Goal: Task Accomplishment & Management: Use online tool/utility

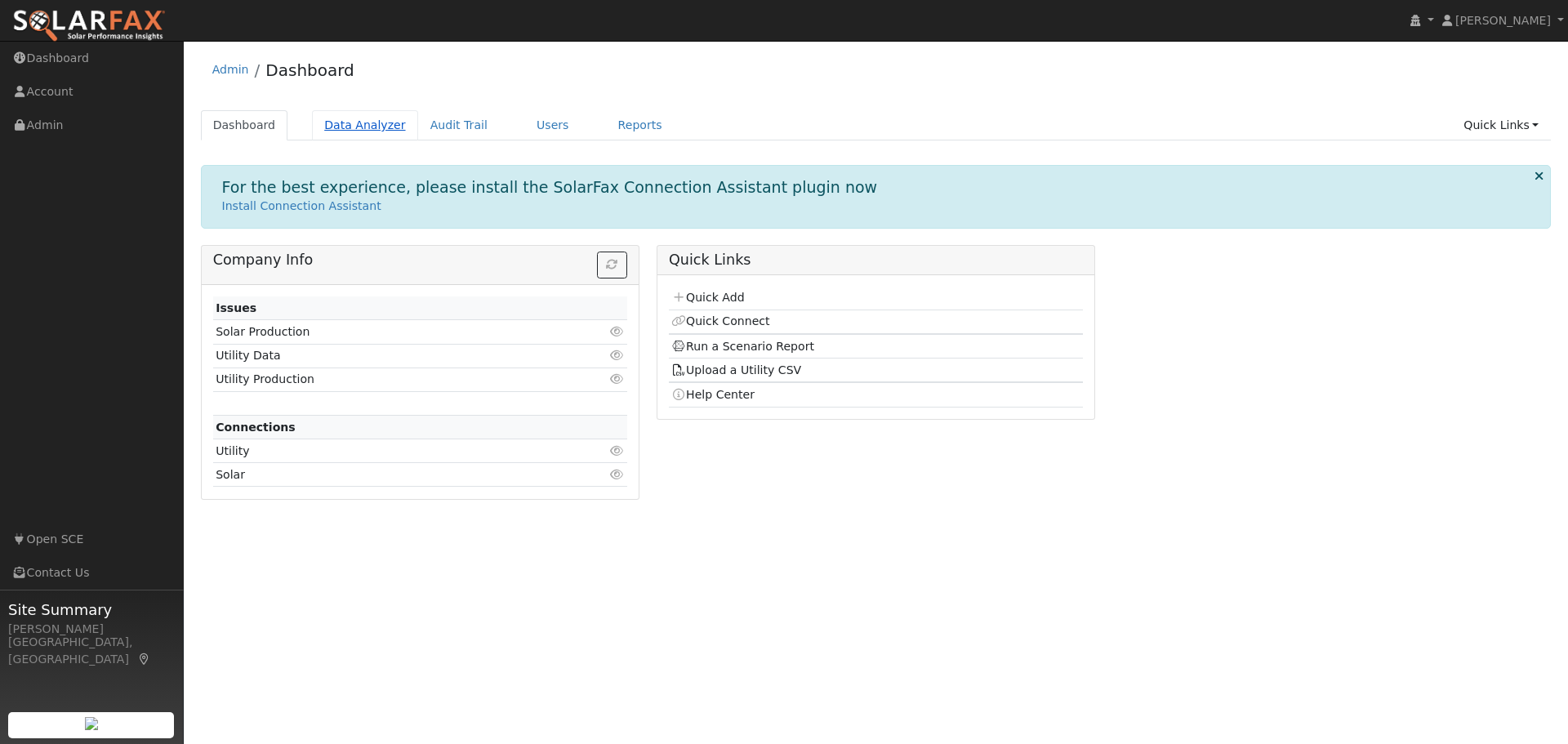
click at [336, 128] on link "Data Analyzer" at bounding box center [365, 126] width 106 height 30
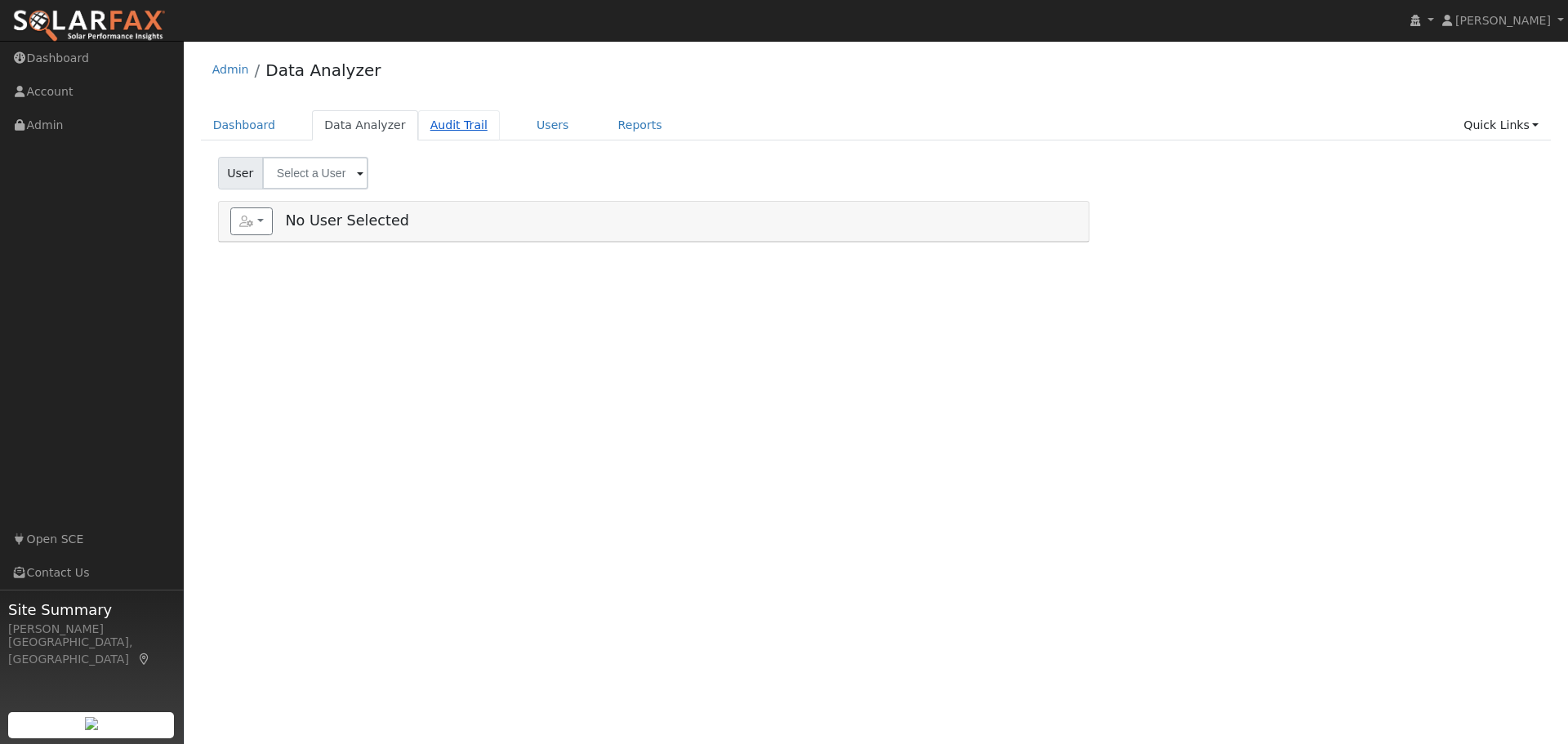
click at [420, 125] on link "Audit Trail" at bounding box center [459, 126] width 82 height 30
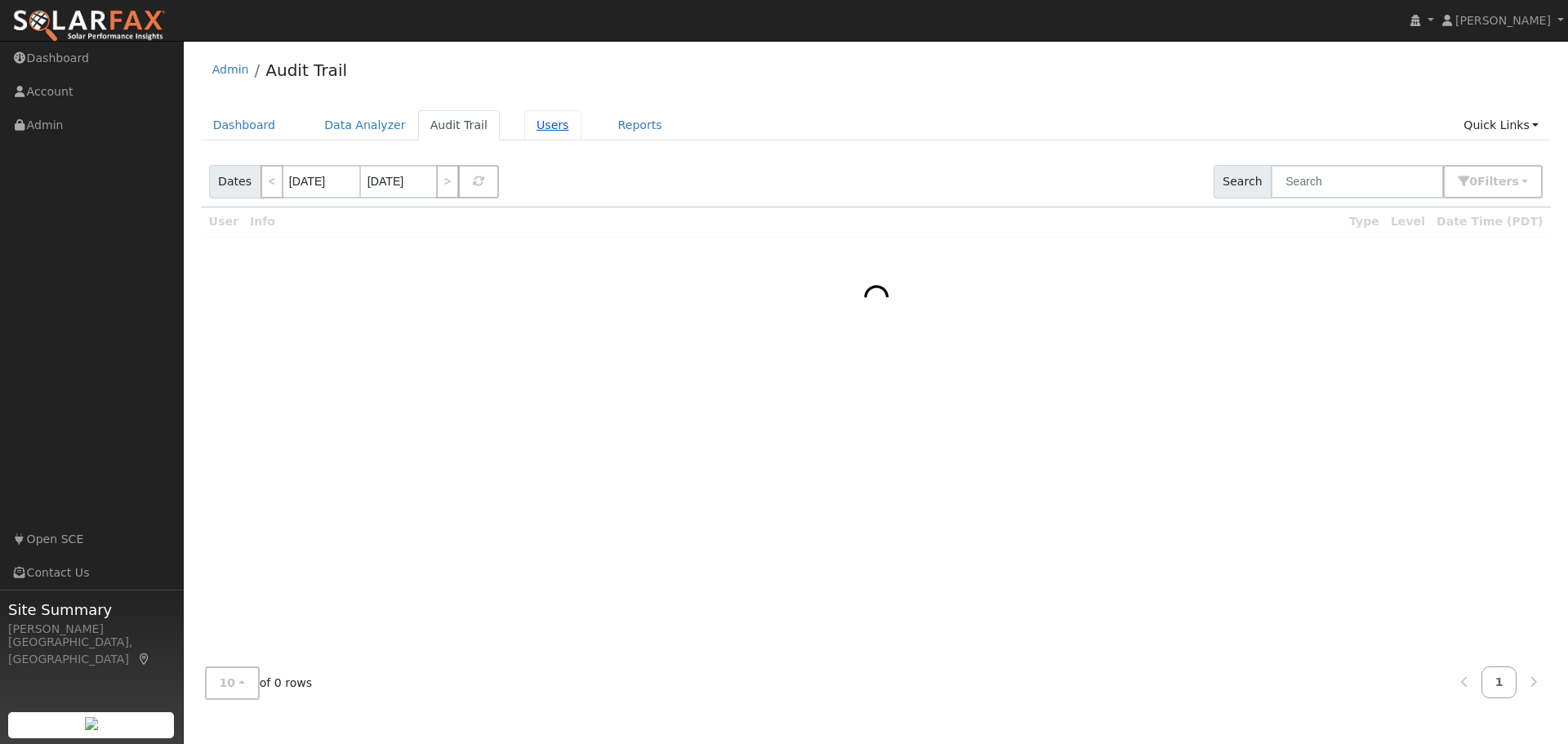
click at [525, 124] on link "Users" at bounding box center [552, 126] width 57 height 30
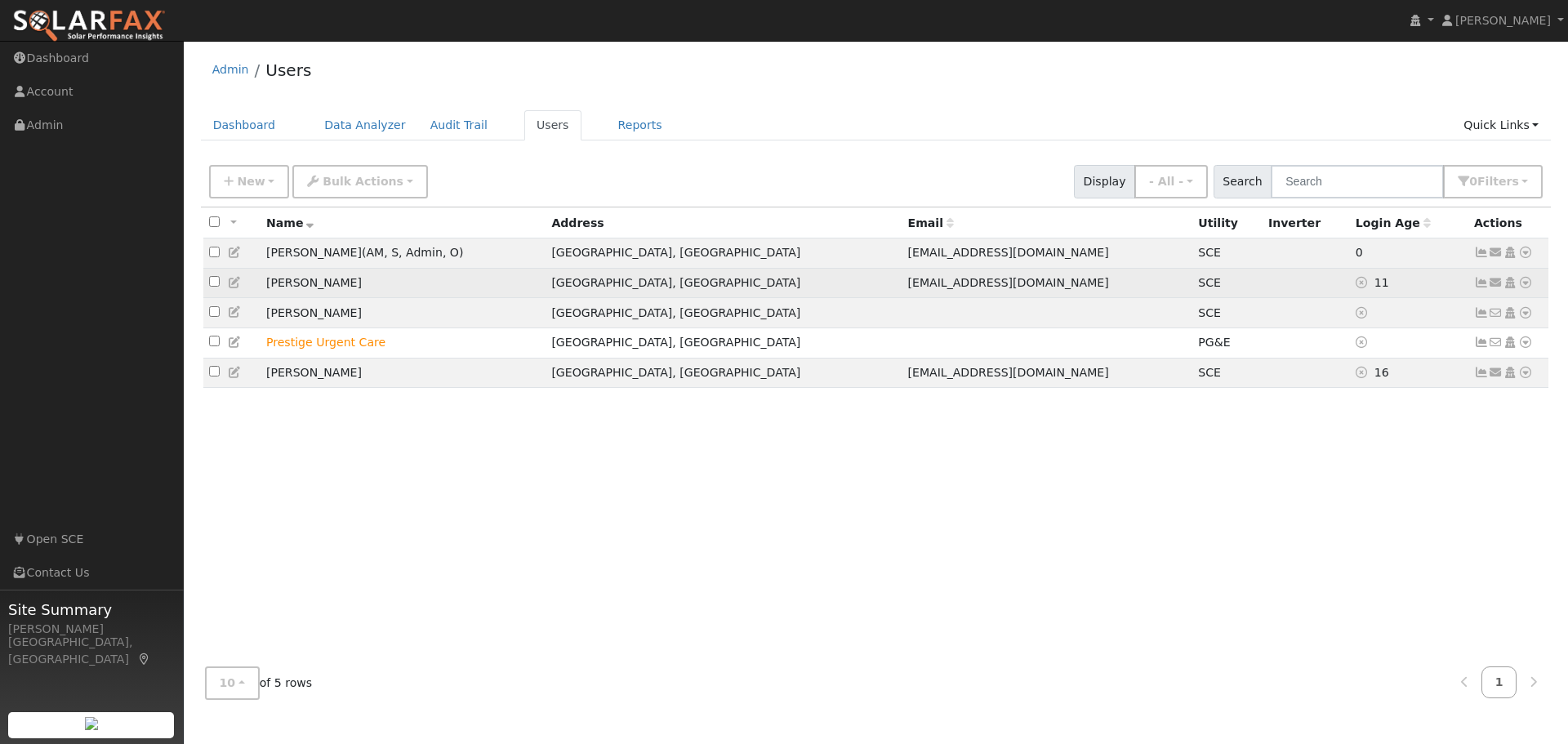
click at [359, 282] on td "Grant Donaldson" at bounding box center [403, 283] width 285 height 30
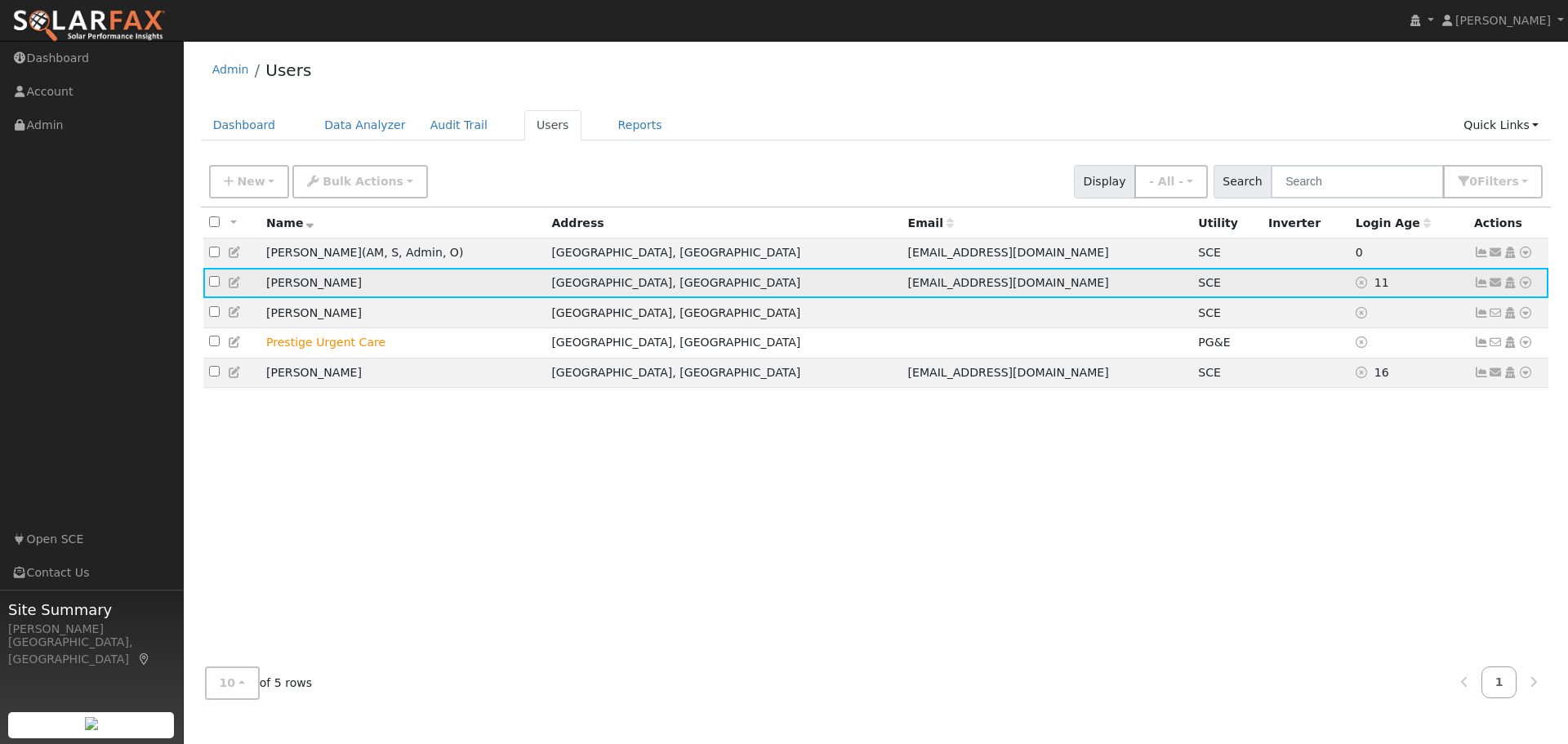
click at [352, 284] on td "[PERSON_NAME]" at bounding box center [403, 283] width 285 height 30
click at [1525, 285] on icon at bounding box center [1525, 283] width 15 height 11
click at [1455, 282] on td "11" at bounding box center [1409, 283] width 118 height 30
click at [1484, 286] on icon at bounding box center [1482, 283] width 15 height 11
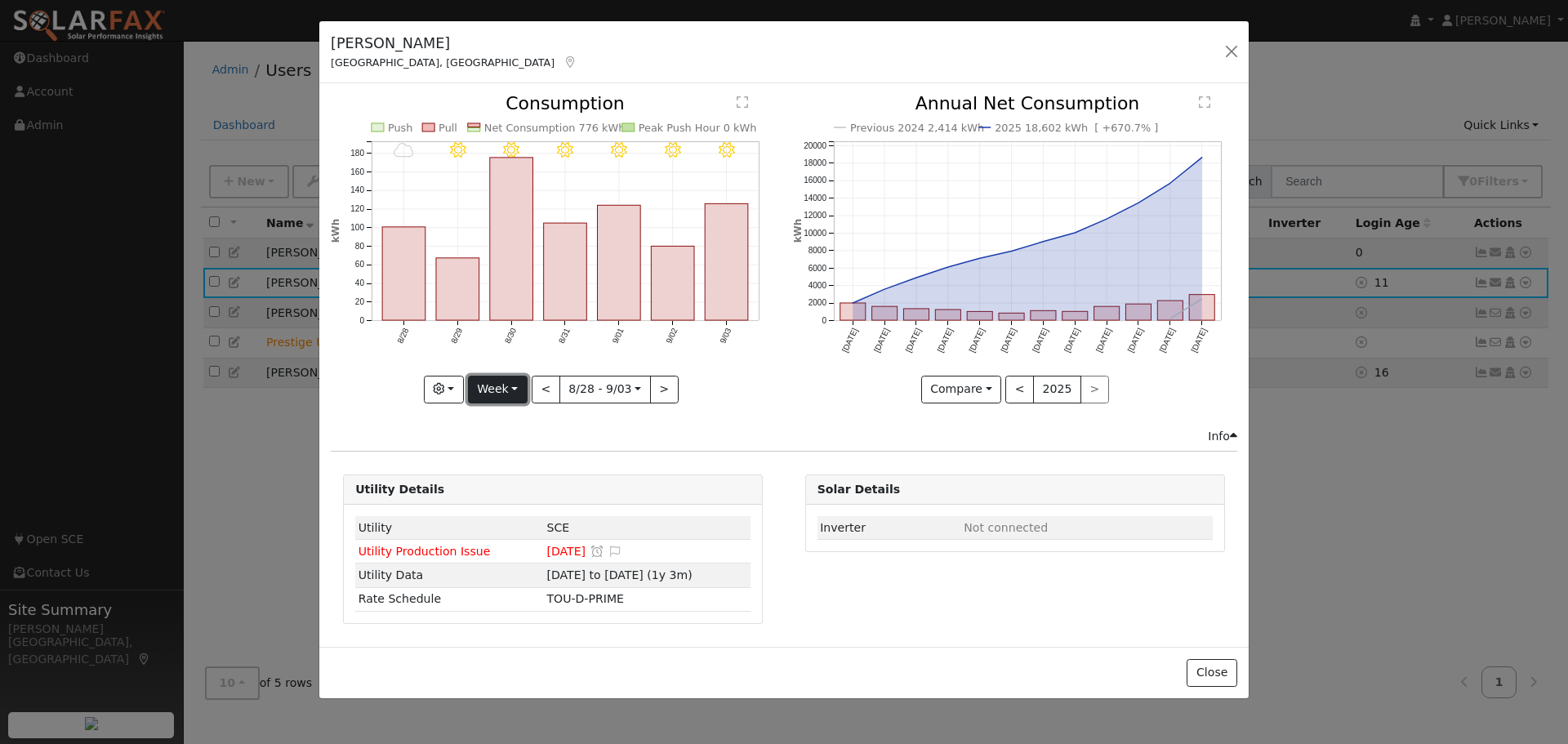
click at [513, 385] on button "Week" at bounding box center [498, 390] width 60 height 28
click at [518, 466] on link "Month" at bounding box center [525, 469] width 113 height 23
type input "2025-08-01"
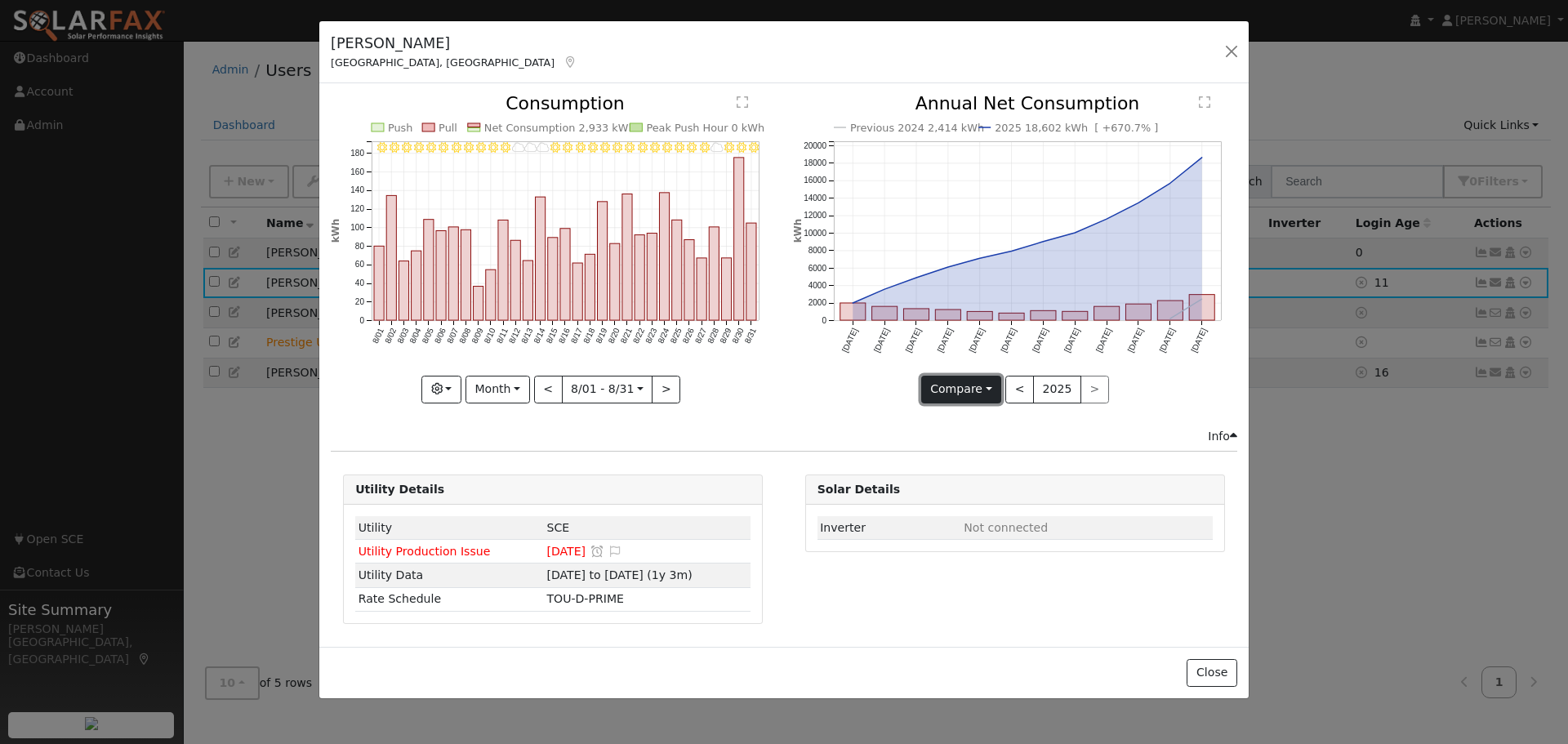
click at [991, 385] on button "Compare" at bounding box center [962, 390] width 81 height 28
click at [1017, 418] on link "Compare Previous" at bounding box center [985, 423] width 127 height 23
click at [1020, 387] on button "<" at bounding box center [1019, 390] width 29 height 28
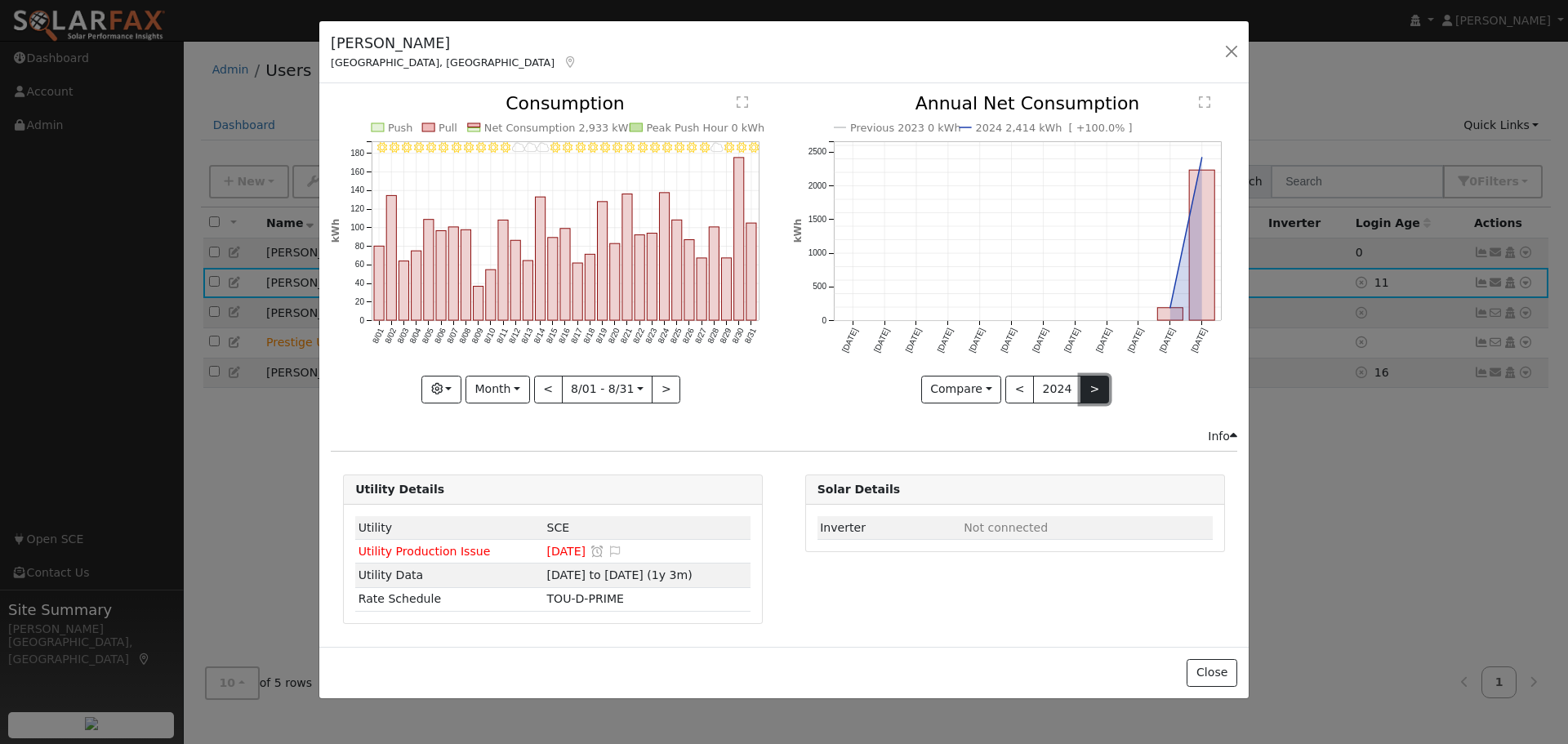
click at [1084, 388] on button ">" at bounding box center [1095, 390] width 29 height 28
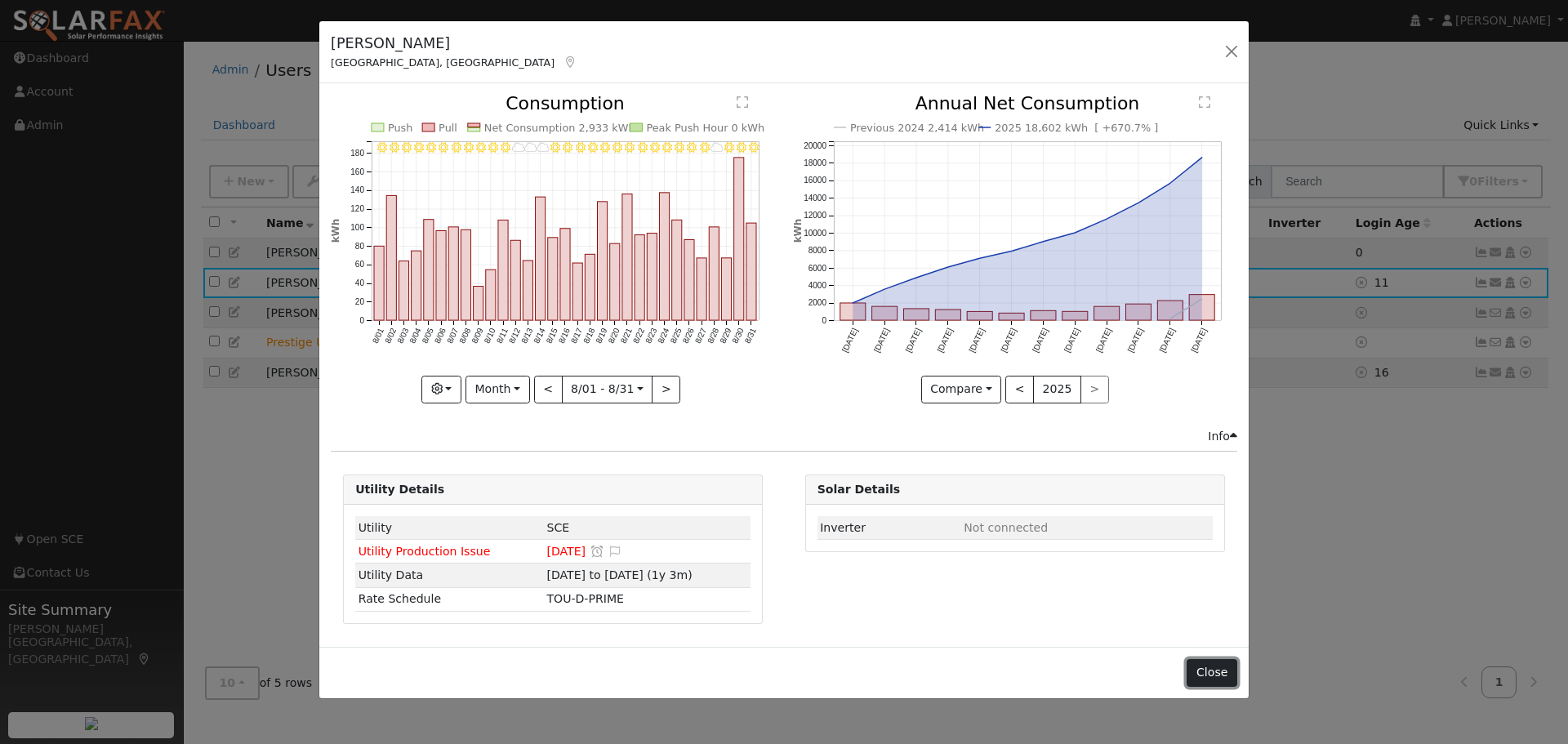
click at [1207, 672] on button "Close" at bounding box center [1212, 673] width 50 height 28
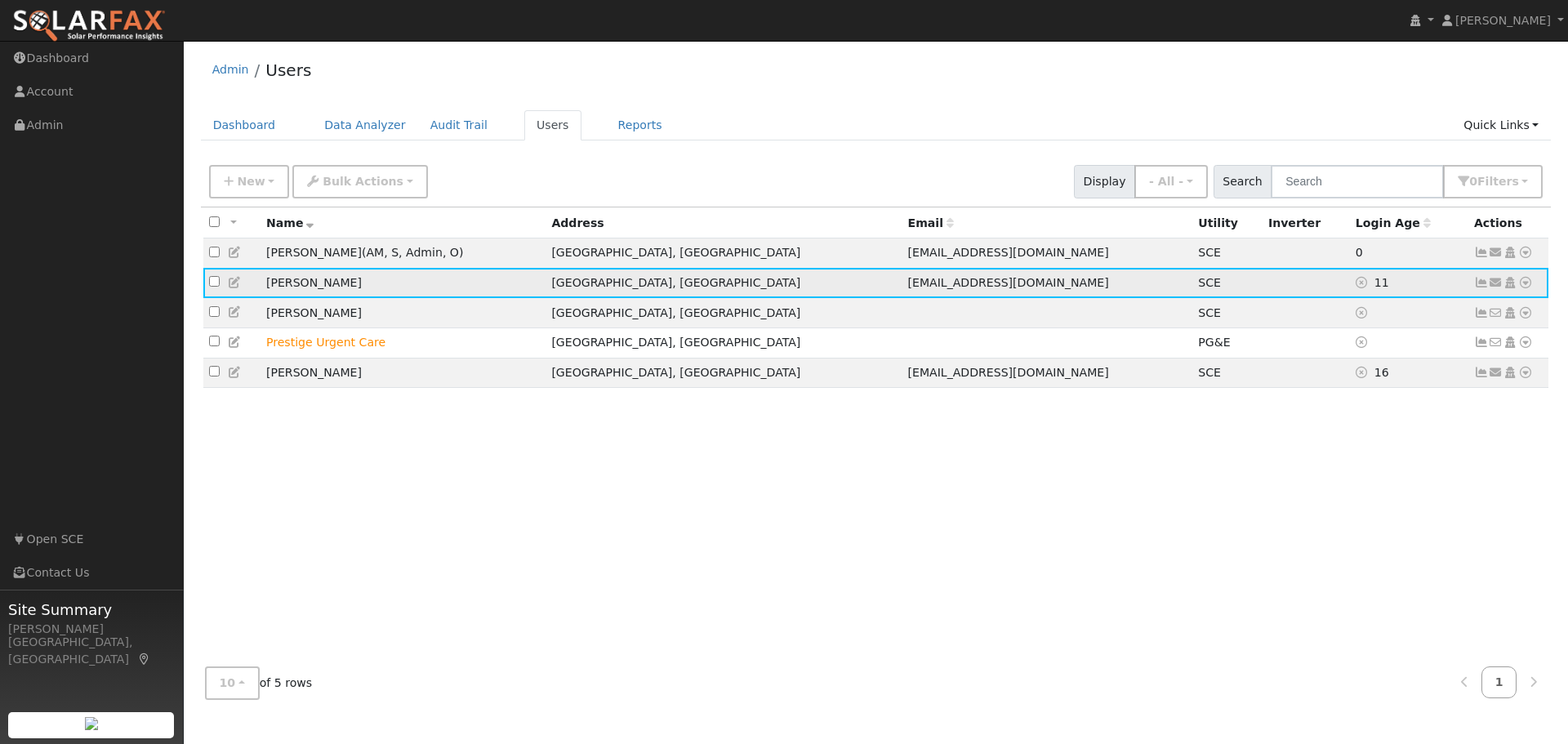
click at [1526, 283] on icon at bounding box center [1525, 283] width 15 height 11
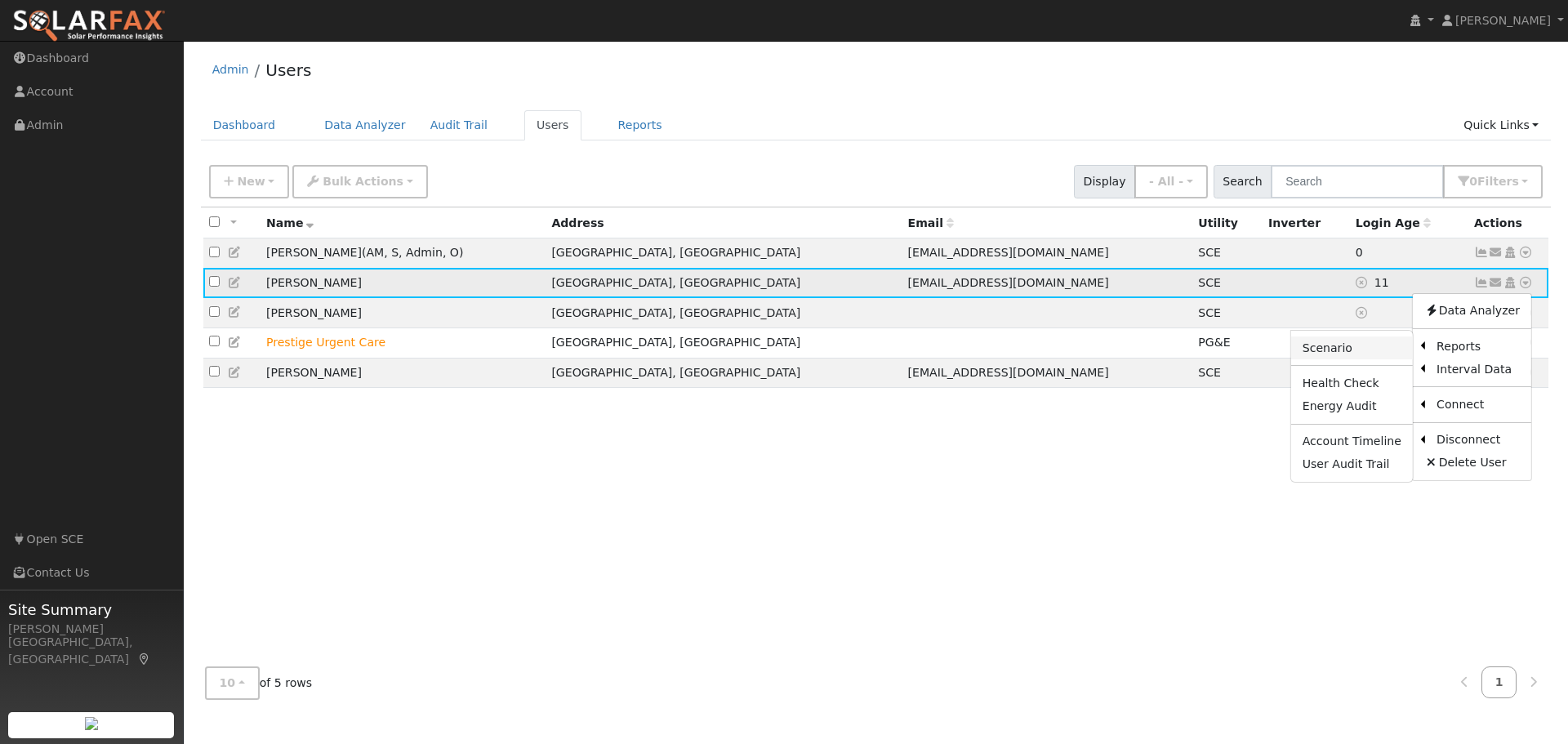
click at [1344, 353] on link "Scenario" at bounding box center [1351, 348] width 122 height 23
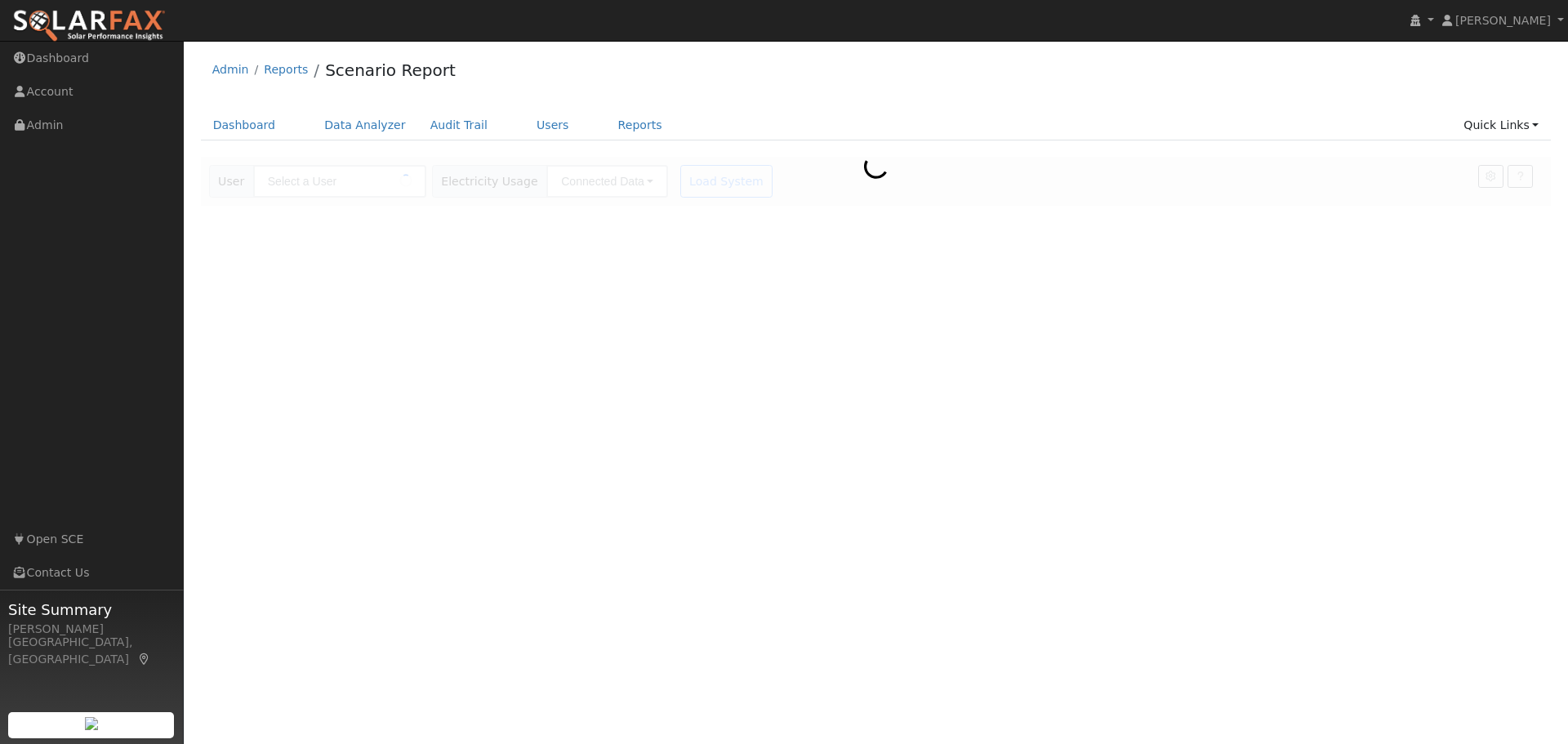
type input "[PERSON_NAME]"
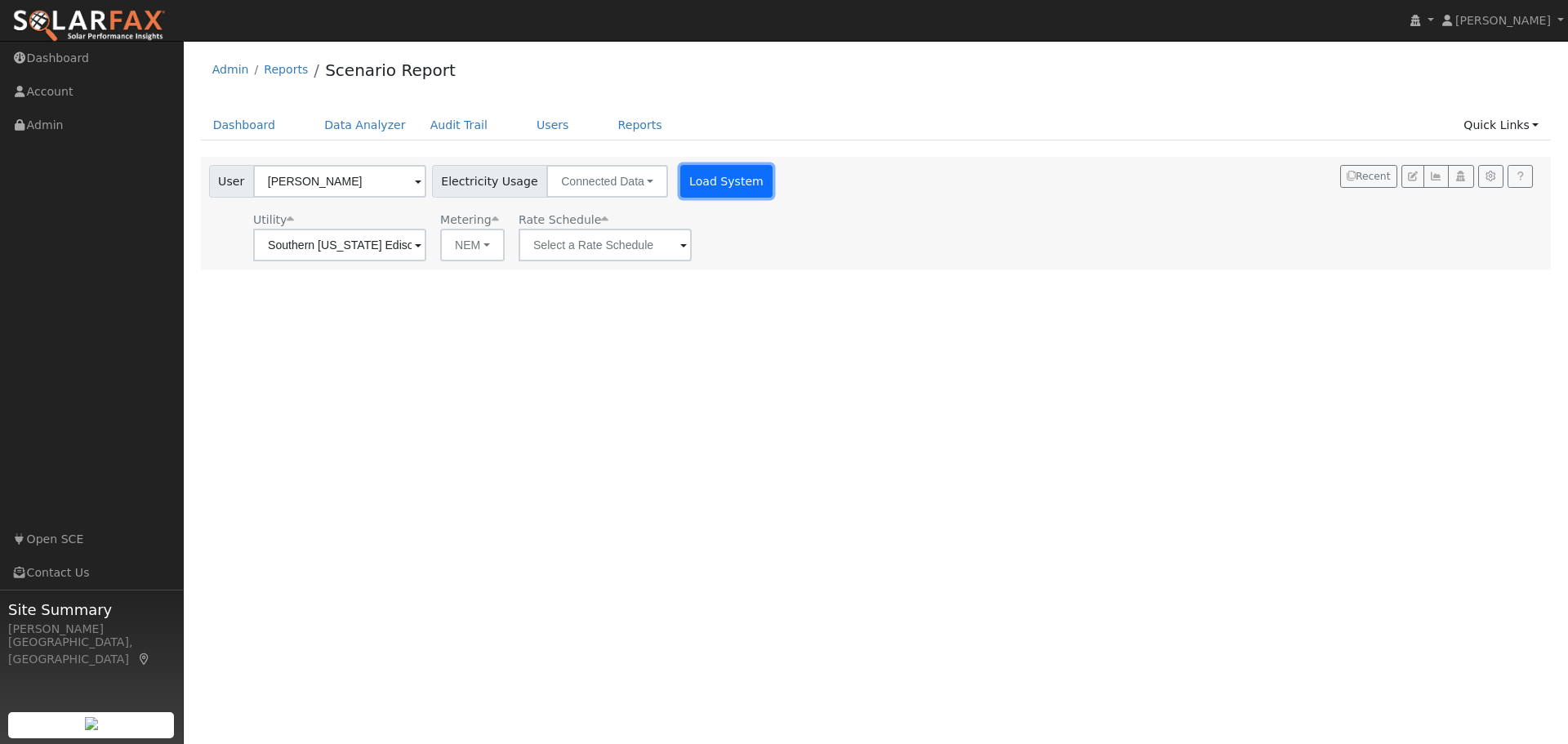
click at [710, 176] on button "Load System" at bounding box center [726, 180] width 93 height 33
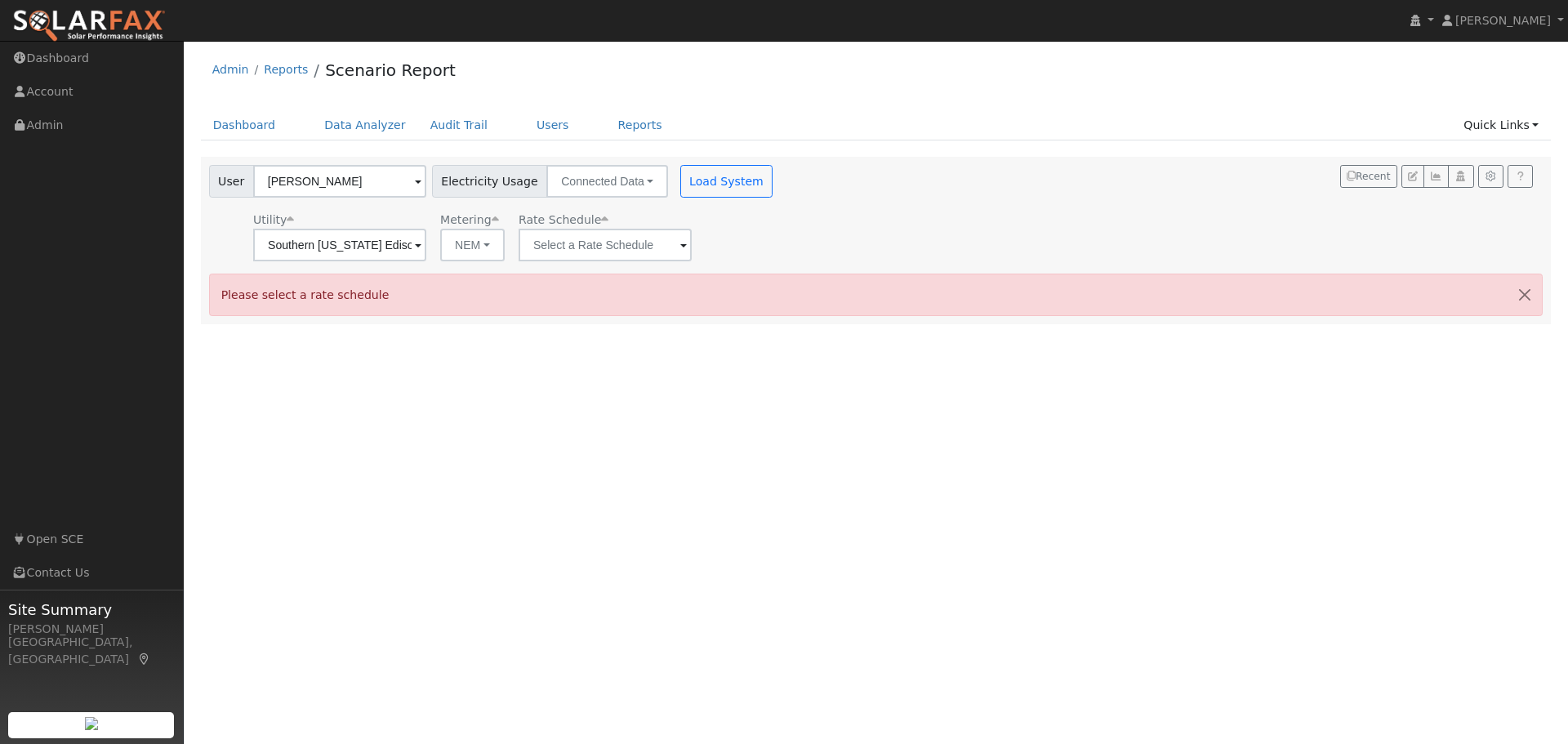
click at [680, 245] on span at bounding box center [683, 246] width 7 height 19
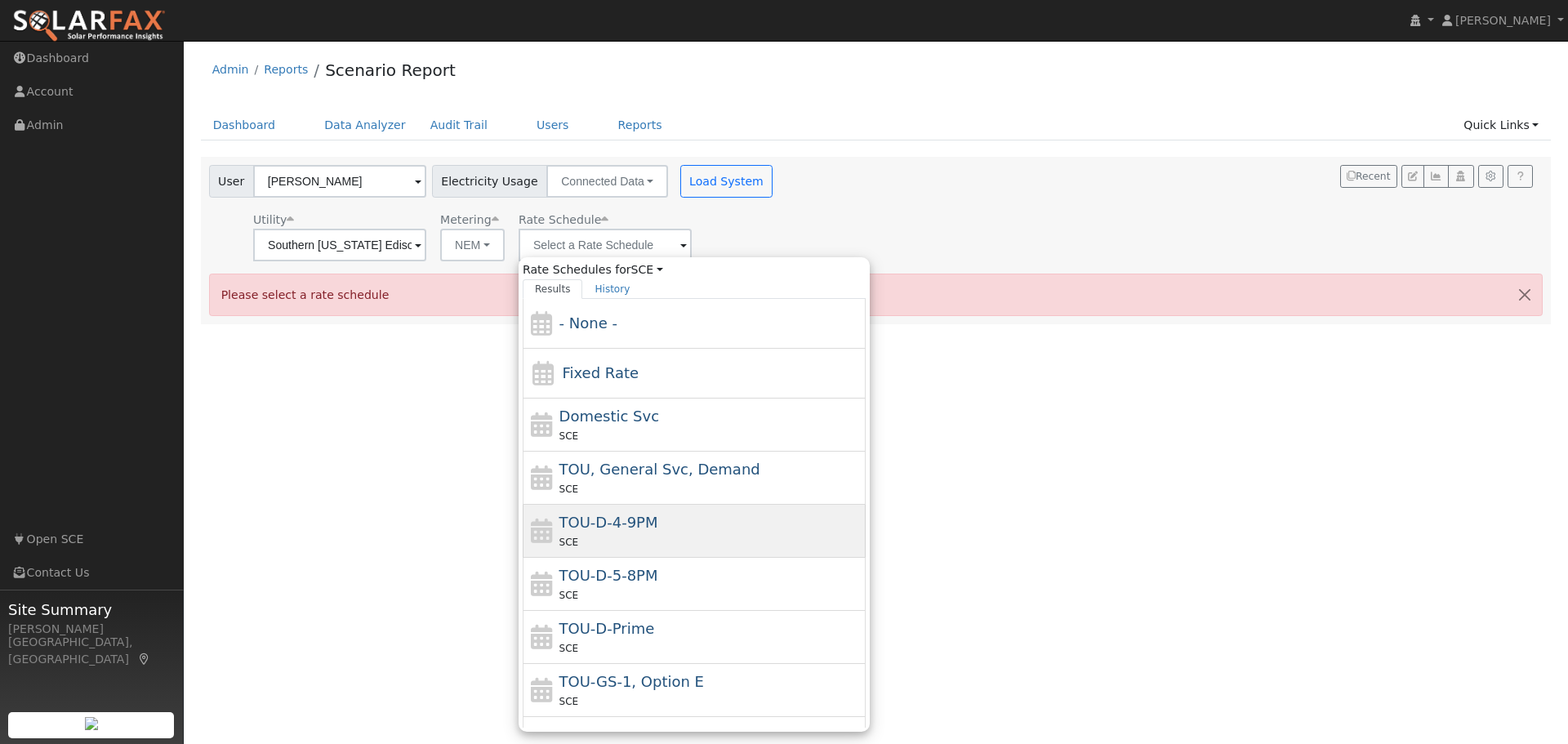
click at [754, 530] on div "TOU-D-4-9PM SCE" at bounding box center [711, 531] width 303 height 39
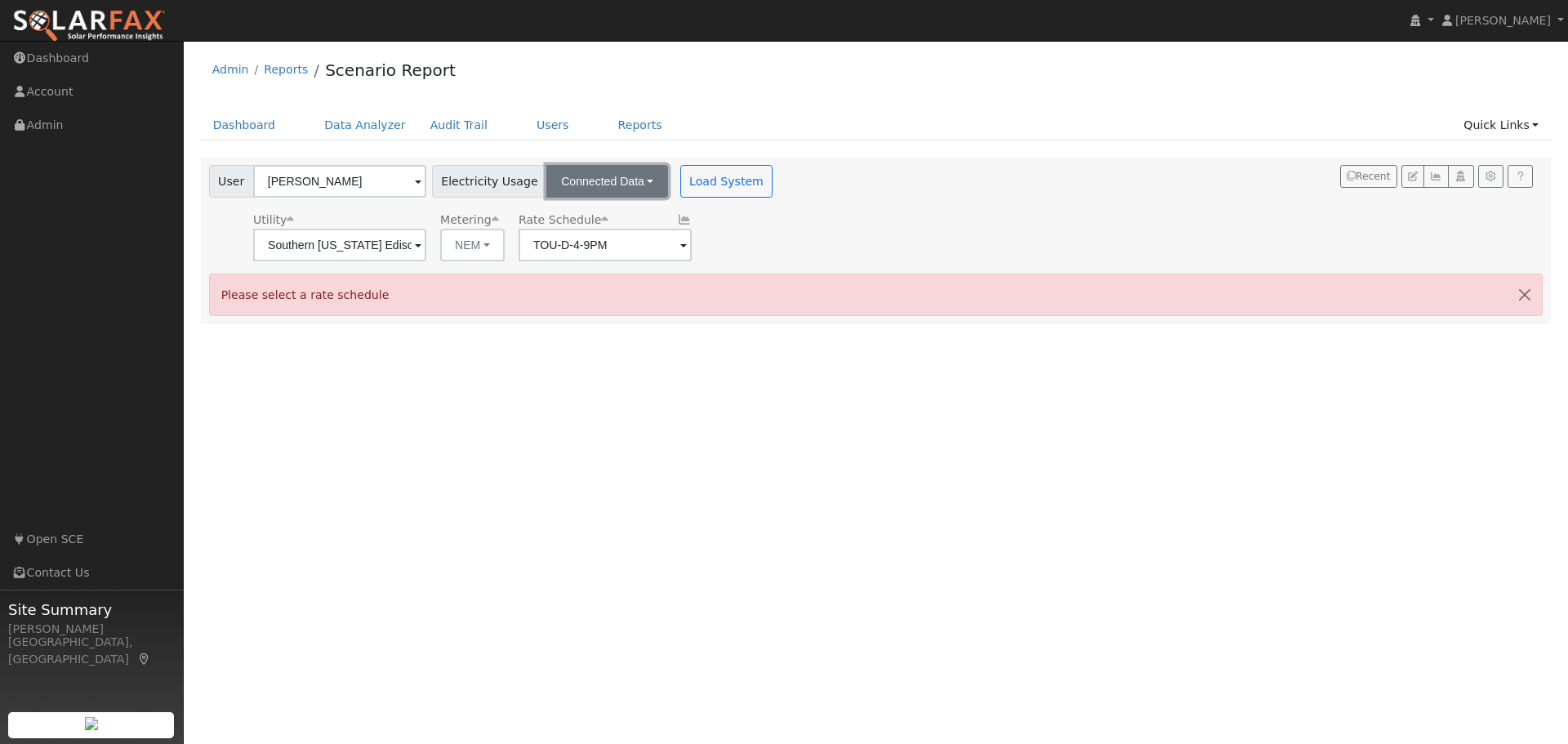
click at [632, 180] on button "Connected Data" at bounding box center [606, 180] width 122 height 33
click at [801, 403] on div "User Profile First name Last name Email Email Notifications No Emails No Emails…" at bounding box center [876, 392] width 1384 height 703
click at [485, 244] on button "NEM" at bounding box center [472, 245] width 64 height 33
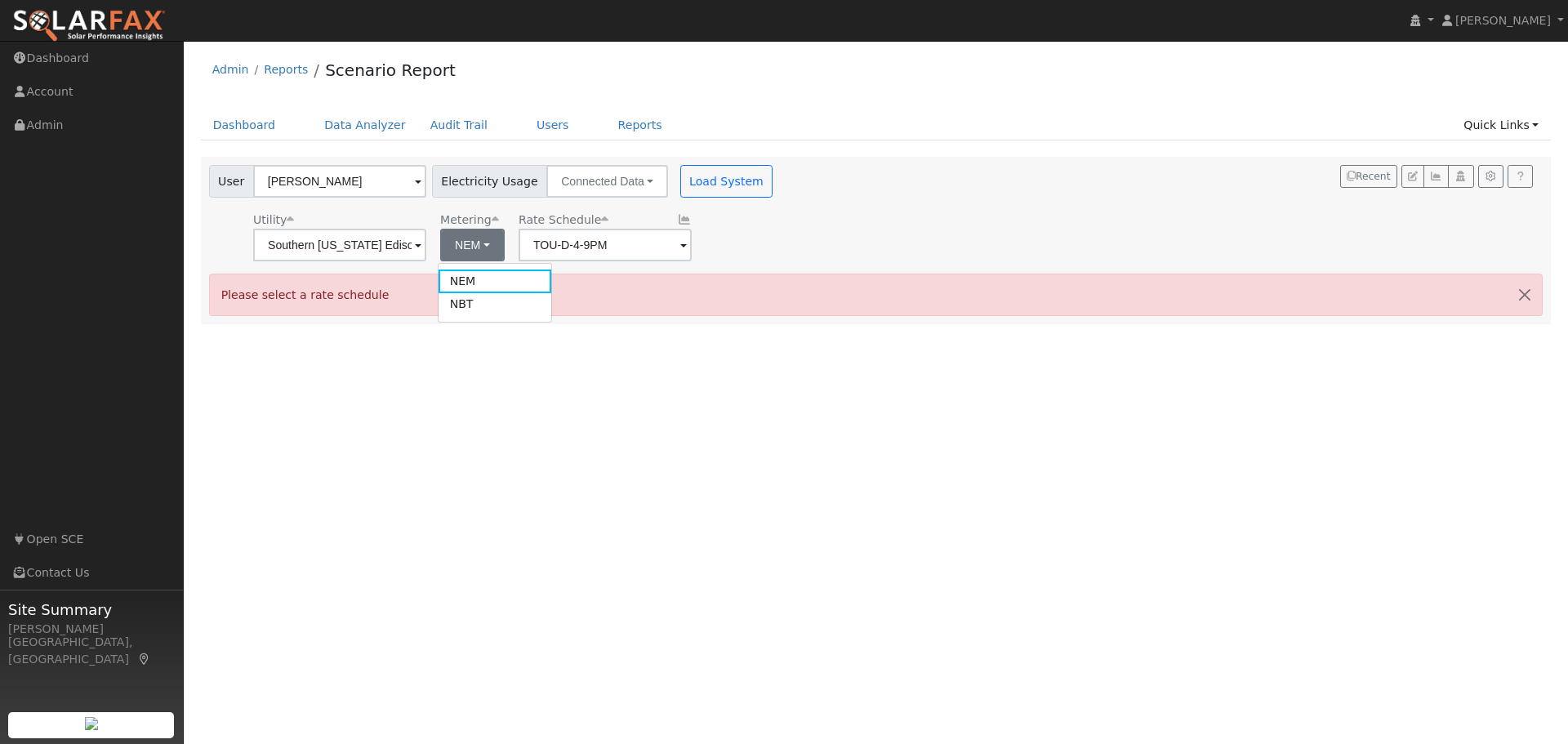
click at [734, 365] on div "User Profile First name Last name Email Email Notifications No Emails No Emails…" at bounding box center [876, 392] width 1384 height 703
click at [680, 245] on span at bounding box center [683, 246] width 7 height 19
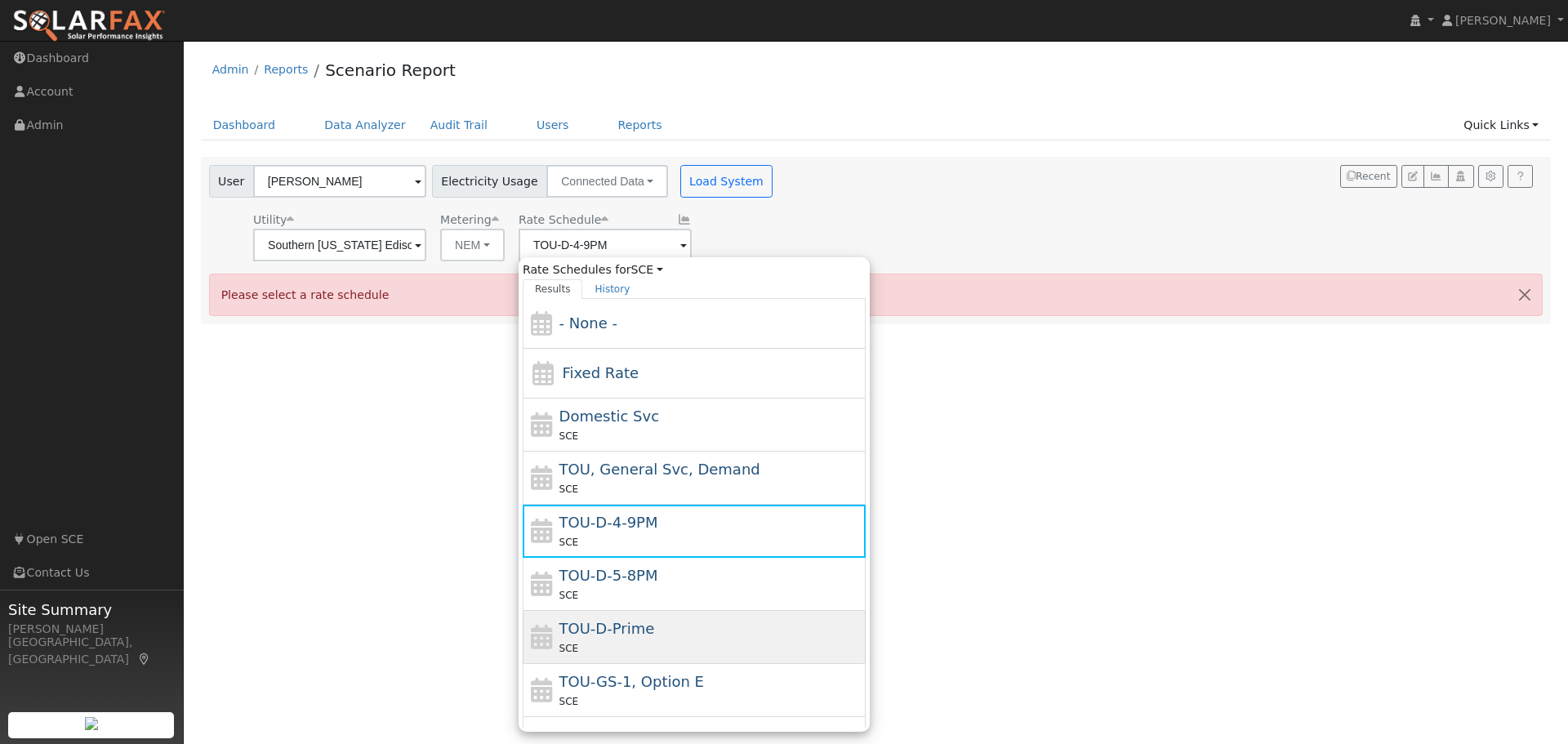
click at [741, 634] on div "TOU-D-Prime SCE" at bounding box center [711, 637] width 303 height 39
type input "TOU-D-Prime"
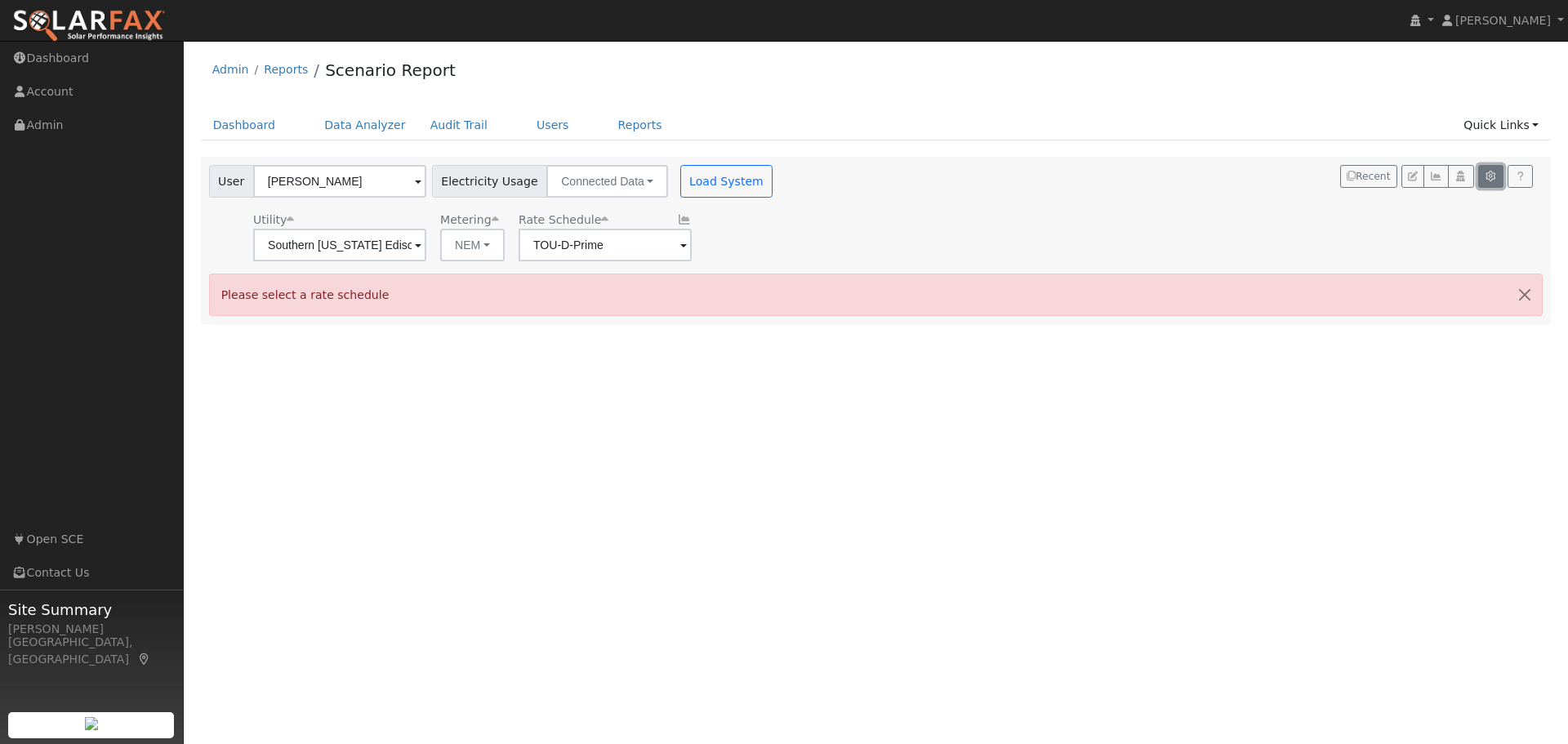
click at [1492, 175] on icon "button" at bounding box center [1490, 176] width 12 height 10
type input "10"
type input "20"
type input "30"
type input "5"
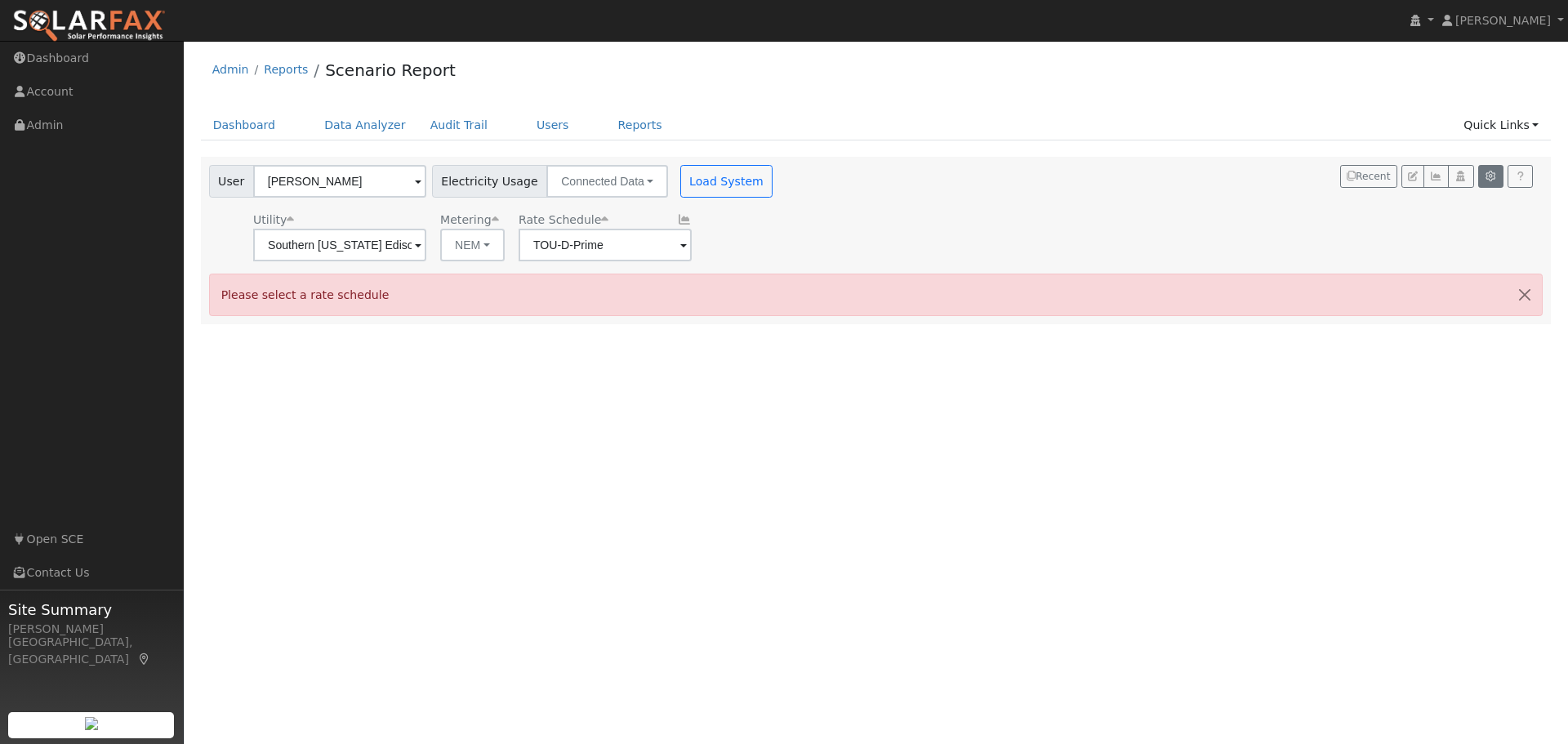
type input "7.08"
type input "10"
type input "3"
type input "1.3"
type input "13500"
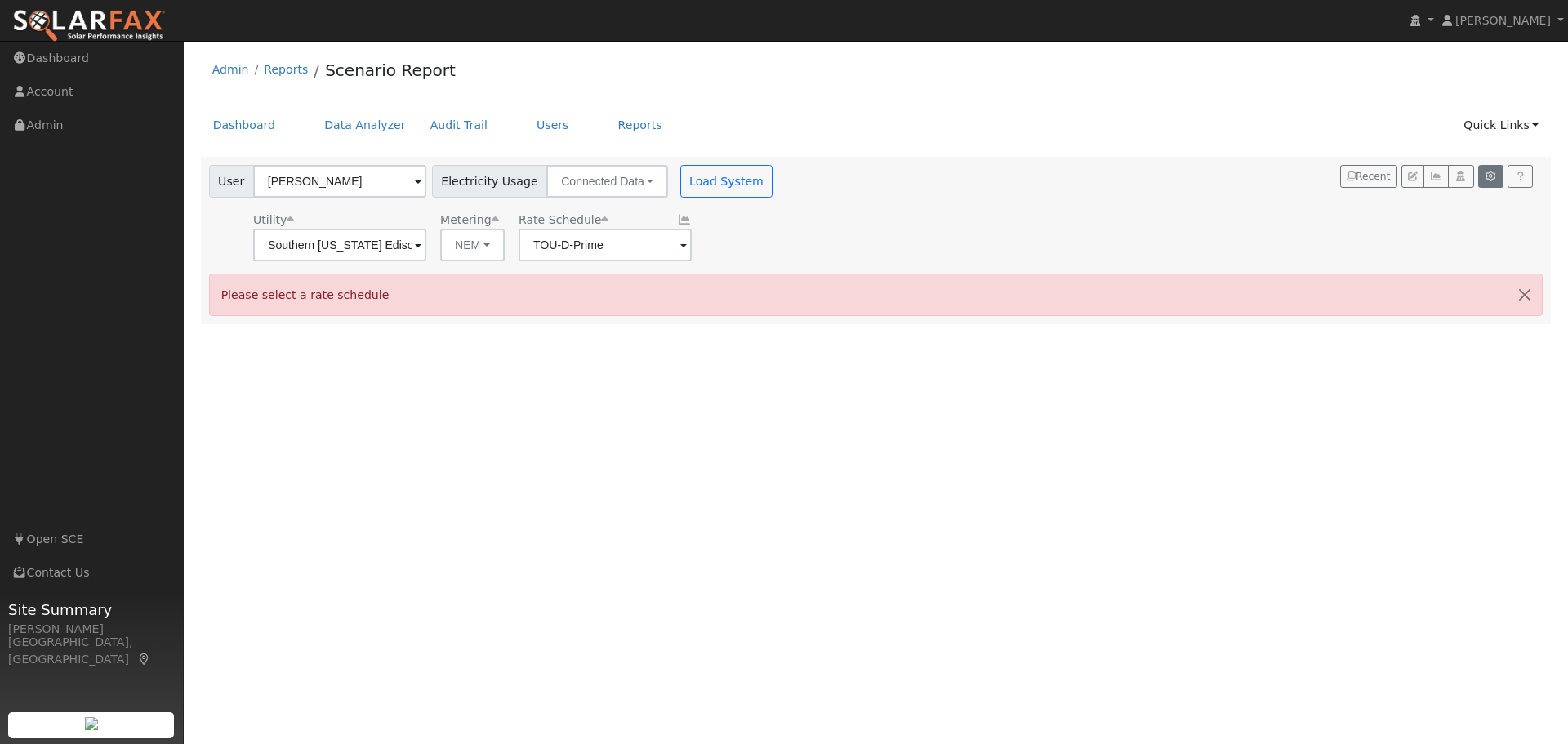
type input "1500"
type input "415"
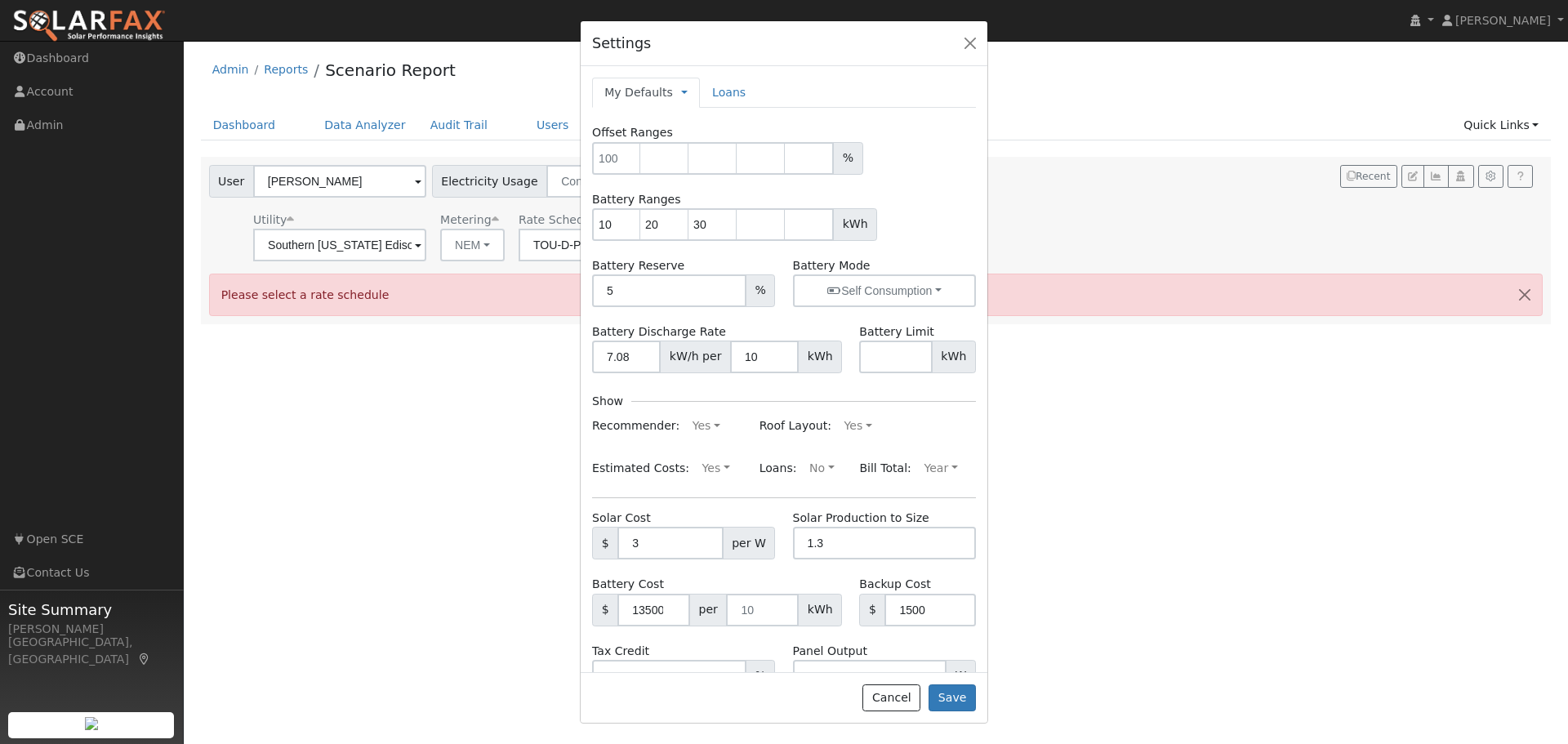
click at [1296, 445] on div "Settings My Defaults Temporary My Defaults Company Defaults System Defaults Loa…" at bounding box center [784, 372] width 1568 height 744
click at [954, 697] on button "Save" at bounding box center [951, 698] width 47 height 28
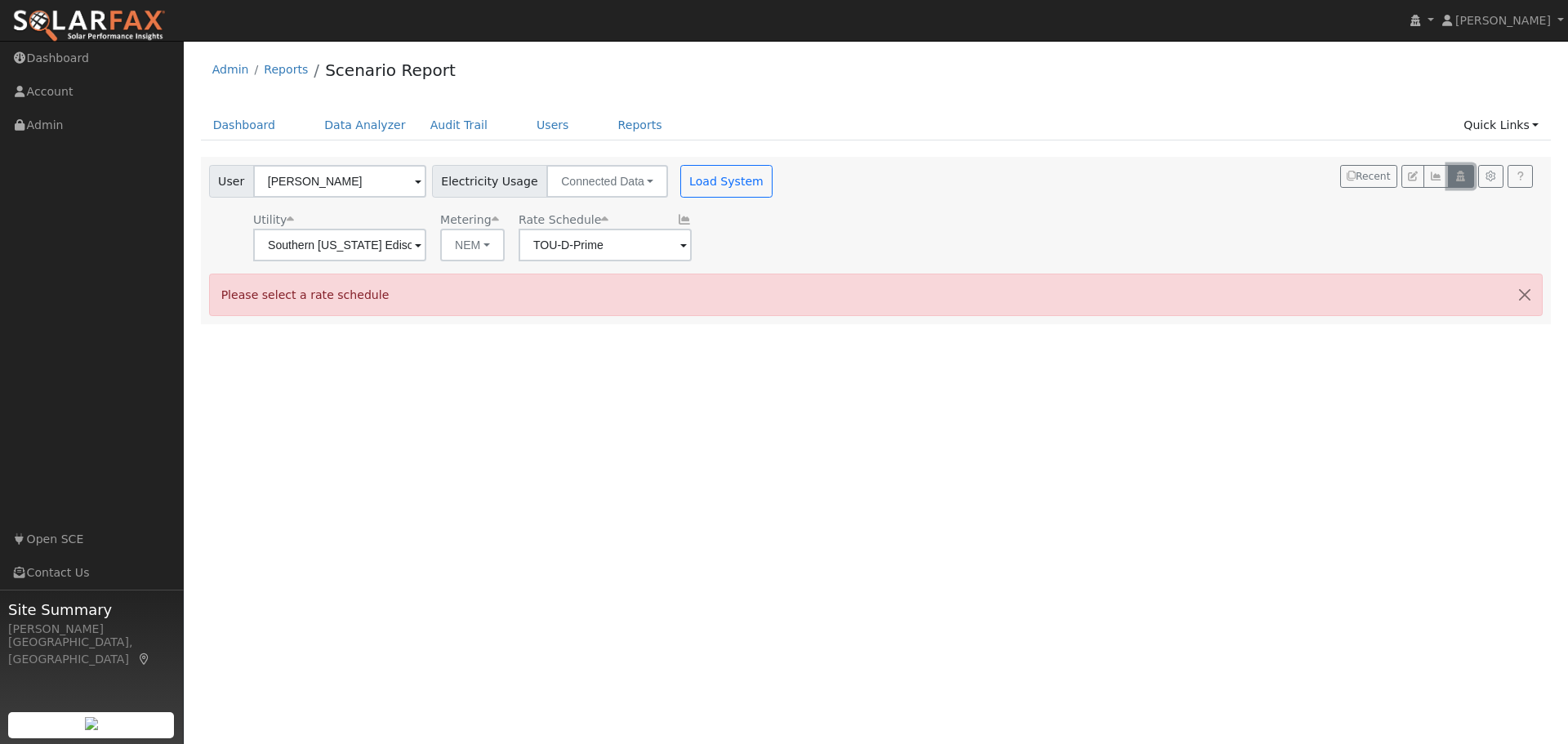
click at [1461, 176] on icon "button" at bounding box center [1460, 176] width 12 height 10
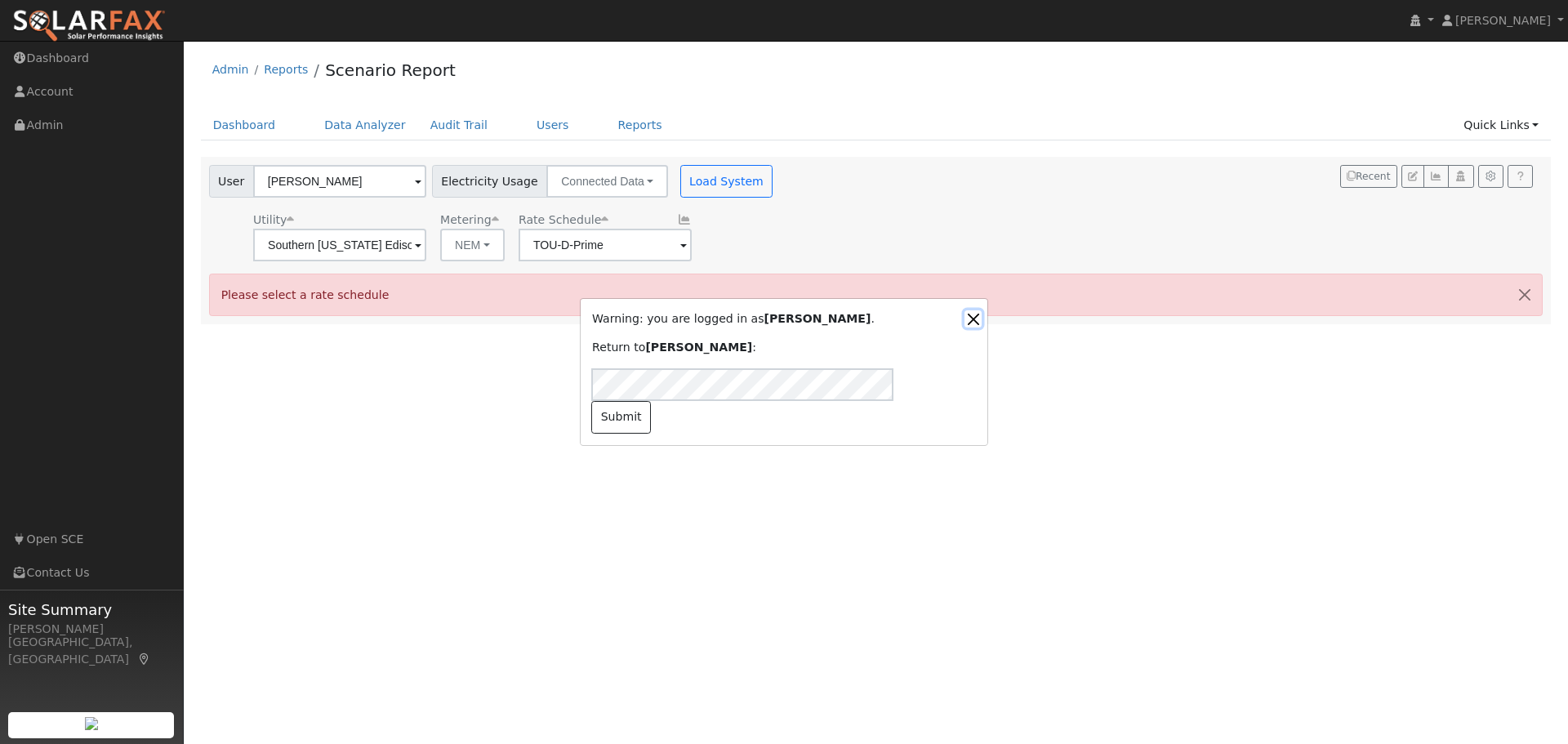
click at [977, 327] on button "Close" at bounding box center [973, 319] width 17 height 17
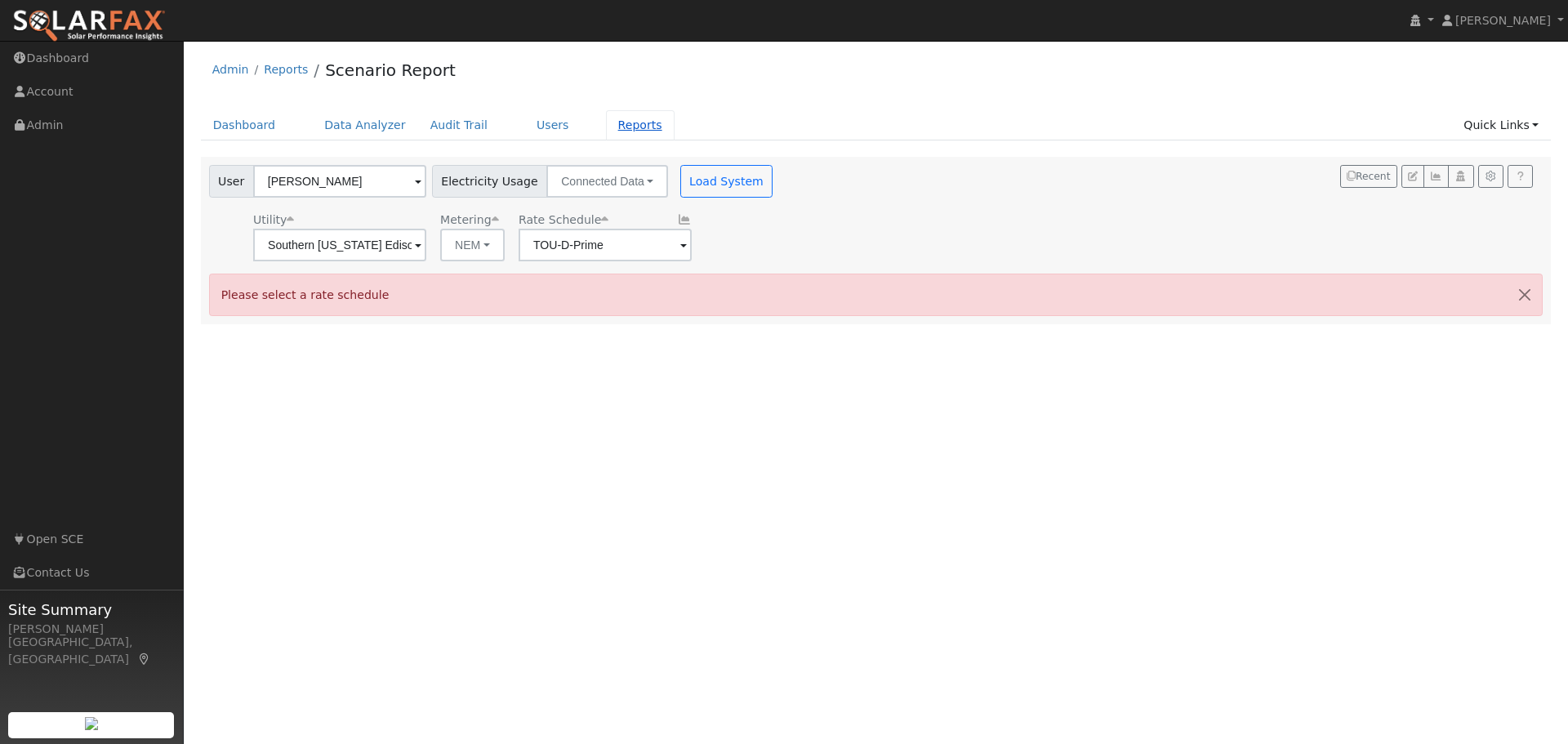
click at [606, 124] on link "Reports" at bounding box center [641, 126] width 69 height 30
